Goal: Information Seeking & Learning: Learn about a topic

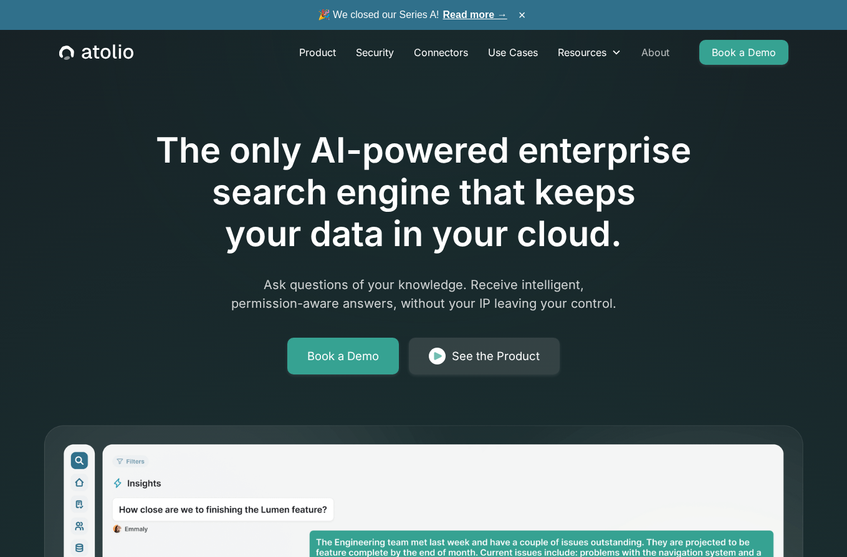
click at [665, 49] on link "About" at bounding box center [655, 52] width 48 height 25
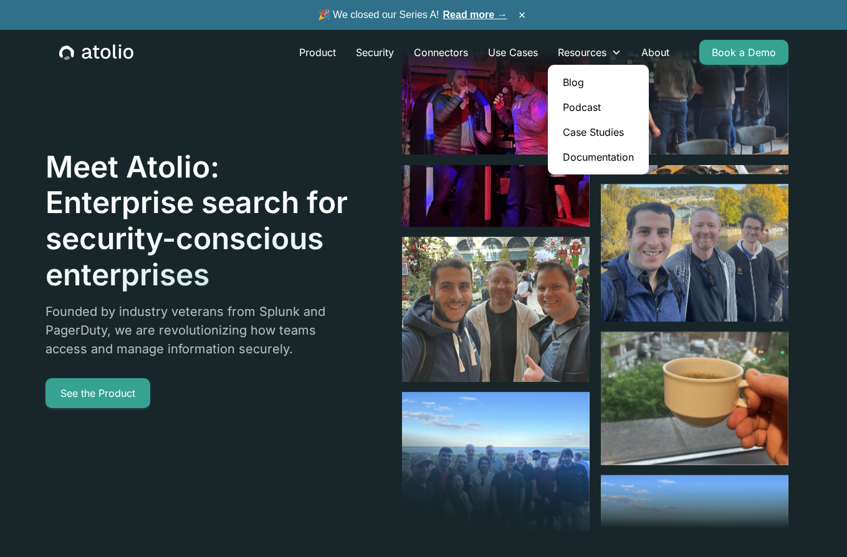
click at [582, 83] on link "Blog" at bounding box center [598, 82] width 91 height 25
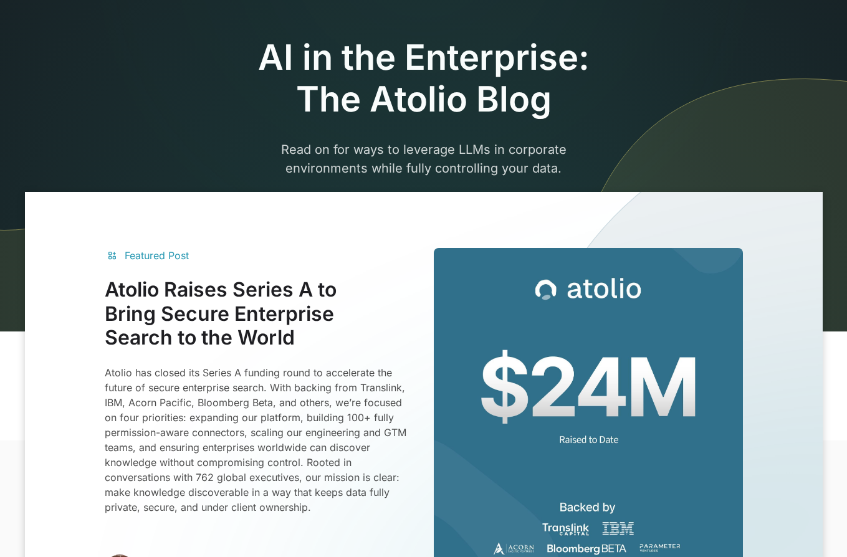
scroll to position [80, 0]
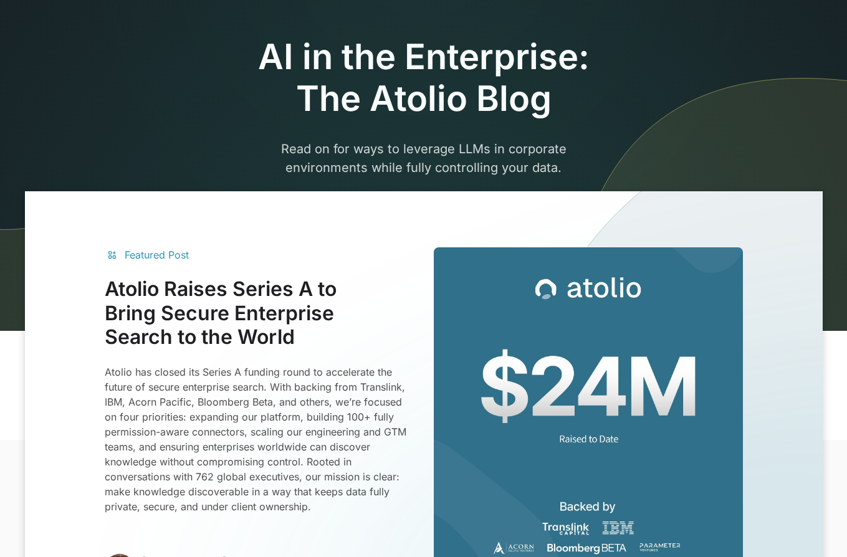
click at [292, 303] on h3 "Atolio Raises Series A to Bring Secure Enterprise Search to the World" at bounding box center [259, 313] width 309 height 72
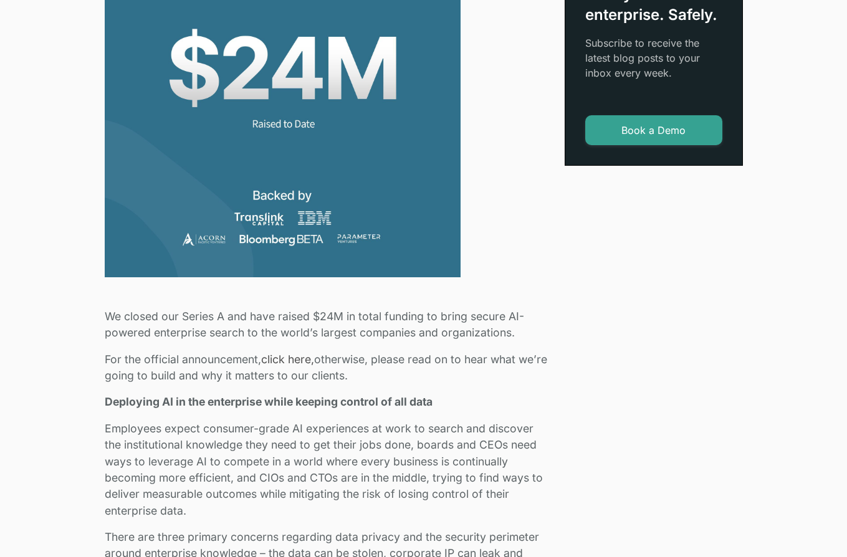
scroll to position [471, 0]
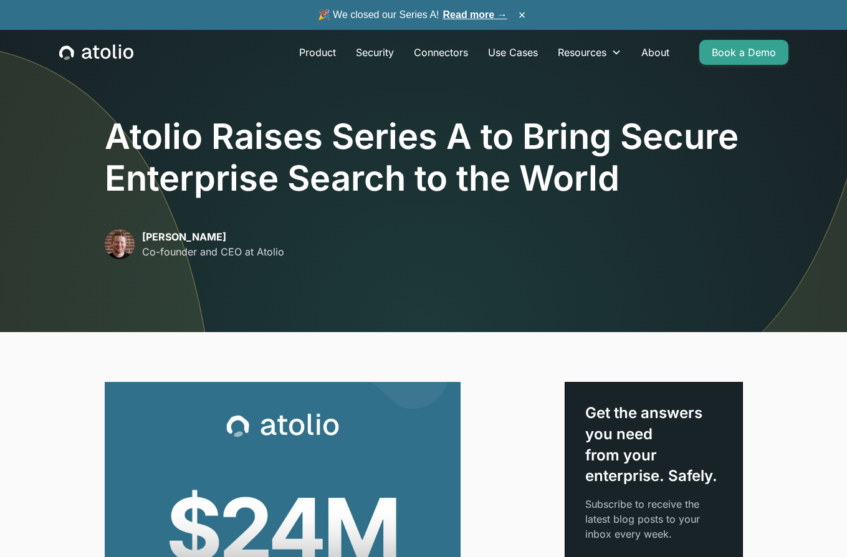
scroll to position [471, 0]
